Goal: Book appointment/travel/reservation

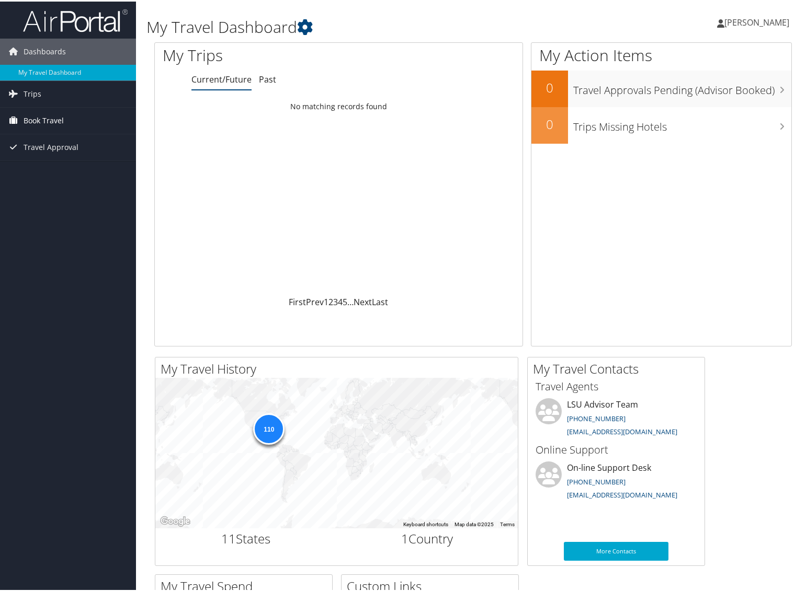
click at [33, 116] on span "Book Travel" at bounding box center [44, 119] width 40 height 26
click at [41, 119] on span "Book Travel" at bounding box center [44, 119] width 40 height 26
click at [44, 151] on link "Book/Manage Online Trips" at bounding box center [68, 156] width 136 height 16
